Goal: Task Accomplishment & Management: Manage account settings

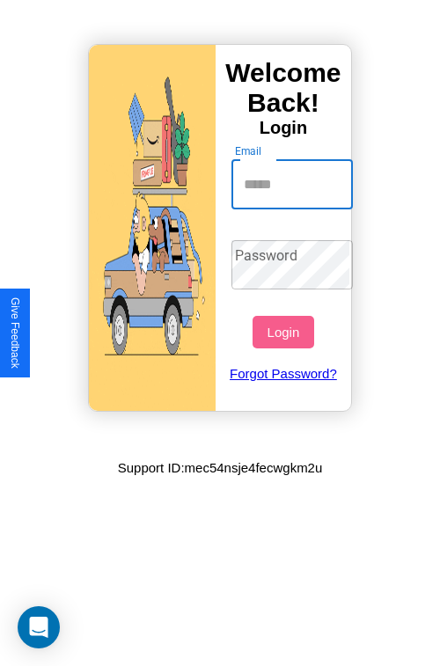
click at [294, 184] on input "Email" at bounding box center [292, 184] width 122 height 49
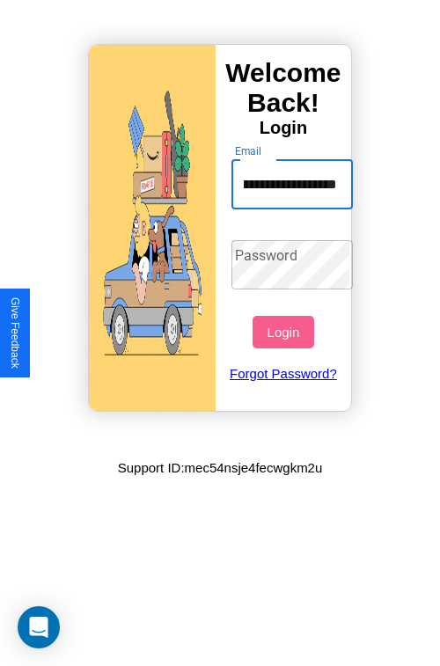
scroll to position [0, 77]
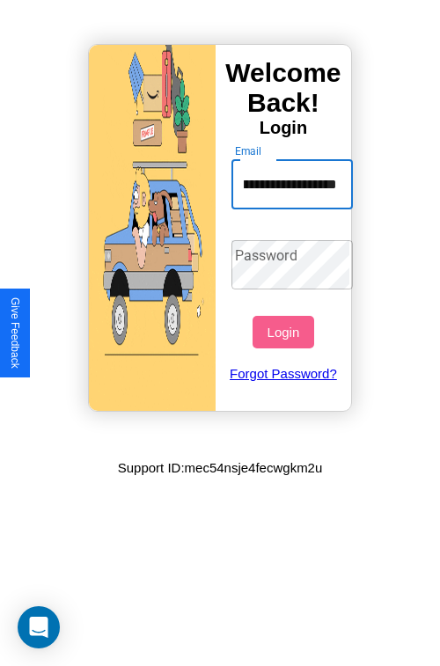
type input "**********"
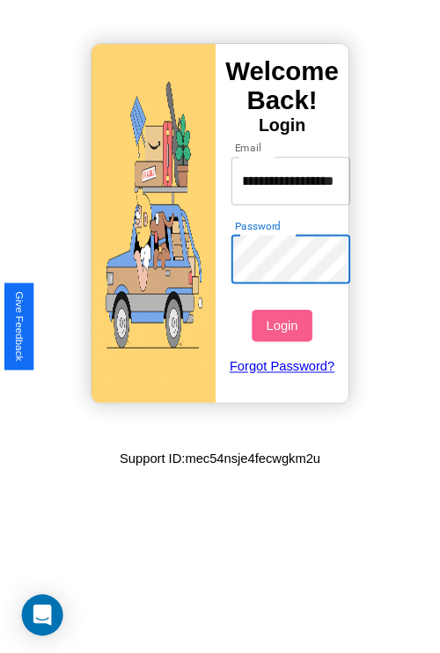
scroll to position [0, 0]
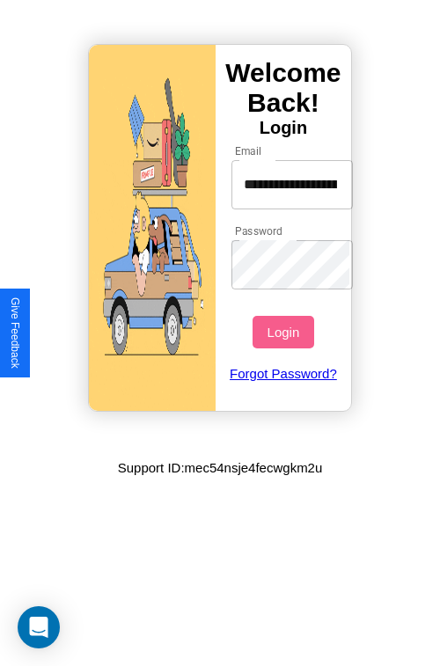
click at [285, 332] on button "Login" at bounding box center [283, 332] width 61 height 33
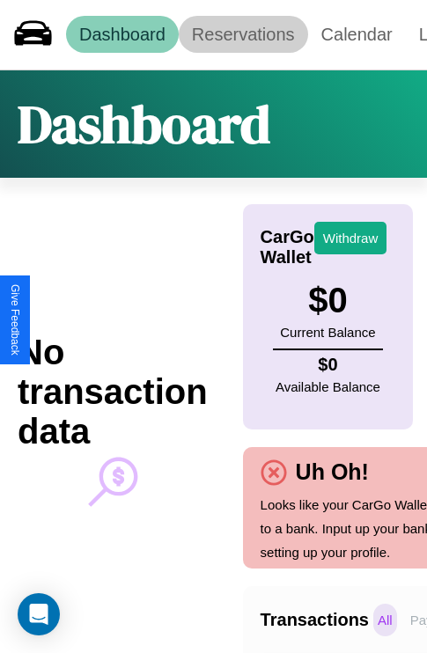
click at [243, 34] on link "Reservations" at bounding box center [243, 34] width 129 height 37
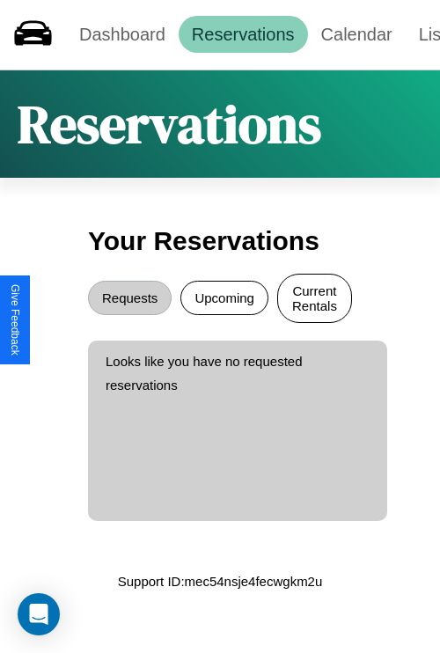
click at [314, 300] on button "Current Rentals" at bounding box center [314, 298] width 75 height 49
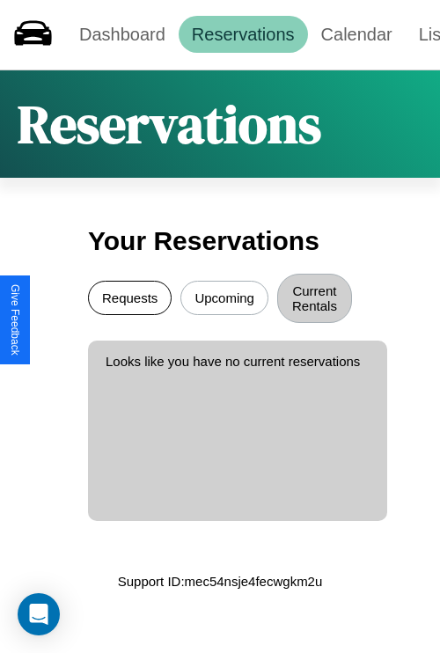
click at [129, 300] on button "Requests" at bounding box center [130, 298] width 84 height 34
